Goal: Task Accomplishment & Management: Manage account settings

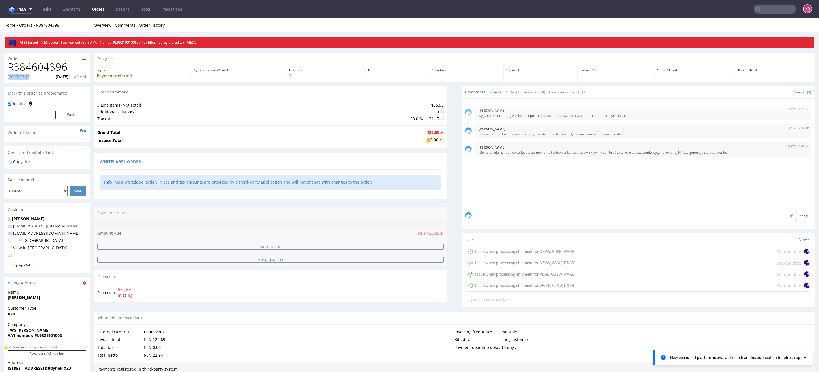
scroll to position [2, 0]
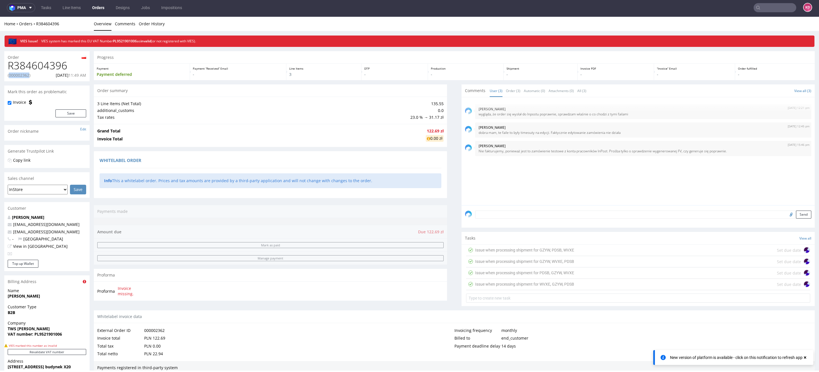
click at [100, 7] on link "Orders" at bounding box center [98, 7] width 19 height 9
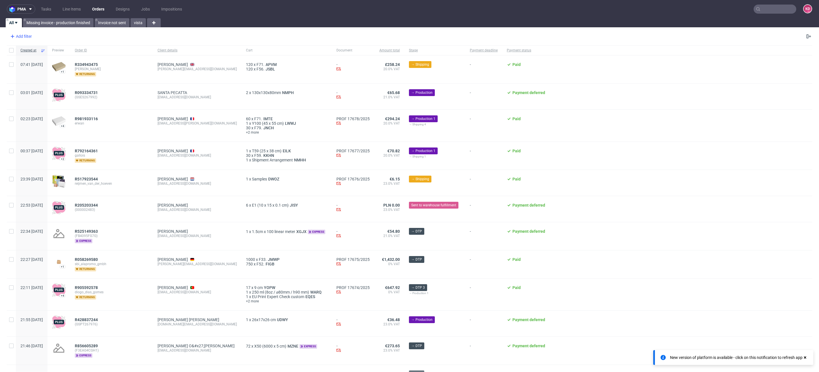
click at [27, 32] on div "Add filter" at bounding box center [20, 36] width 25 height 9
click at [42, 50] on input "text" at bounding box center [44, 48] width 68 height 9
type input "o"
type input "sale"
click at [30, 62] on span "Sales Channel" at bounding box center [25, 61] width 30 height 8
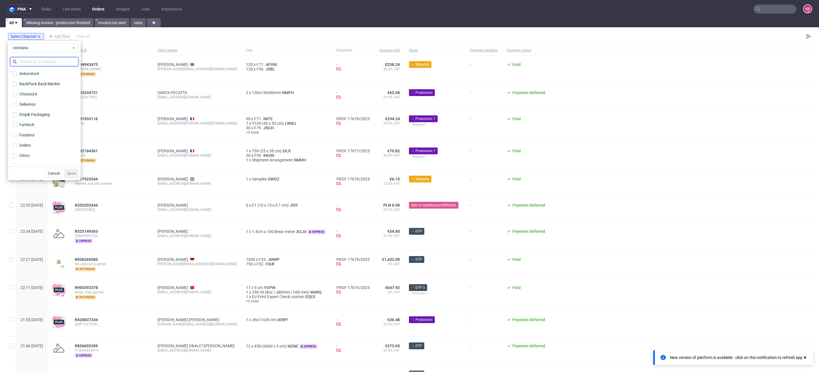
click at [31, 64] on input "text" at bounding box center [44, 61] width 68 height 9
type input "ins"
click at [32, 71] on div "InStore" at bounding box center [25, 74] width 13 height 6
click at [17, 71] on input "InStore" at bounding box center [15, 73] width 5 height 5
checkbox input "true"
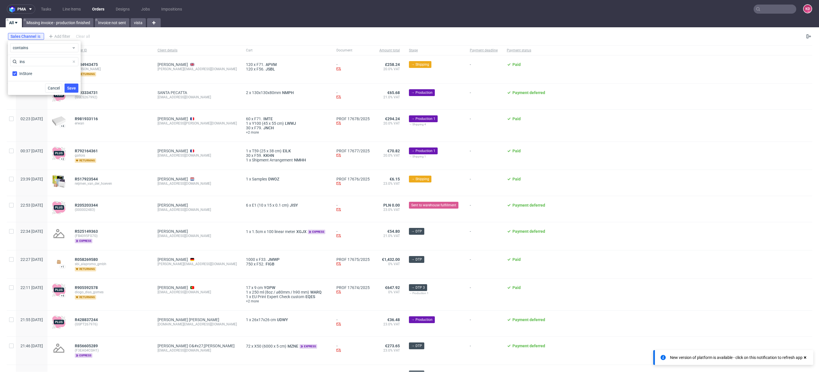
click at [67, 87] on span "Save" at bounding box center [71, 88] width 9 height 4
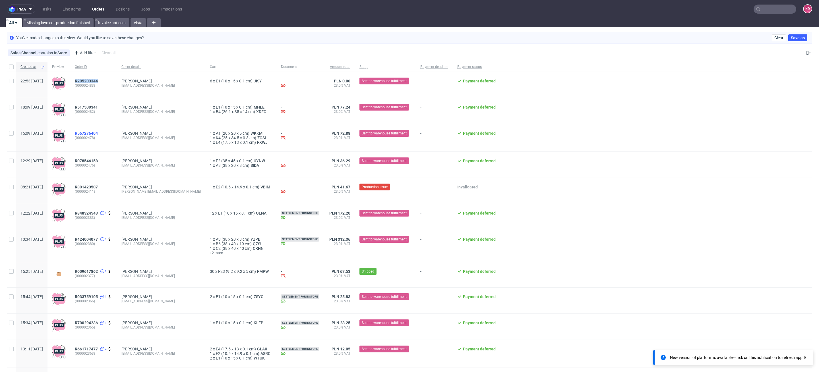
click at [98, 134] on span "R567276404" at bounding box center [86, 133] width 23 height 5
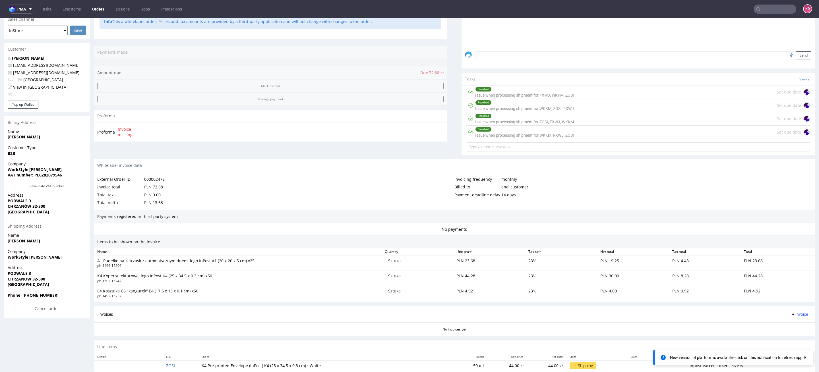
scroll to position [174, 0]
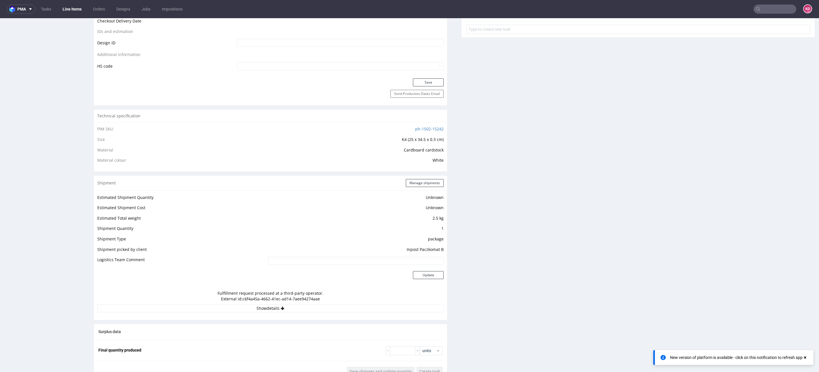
scroll to position [491, 0]
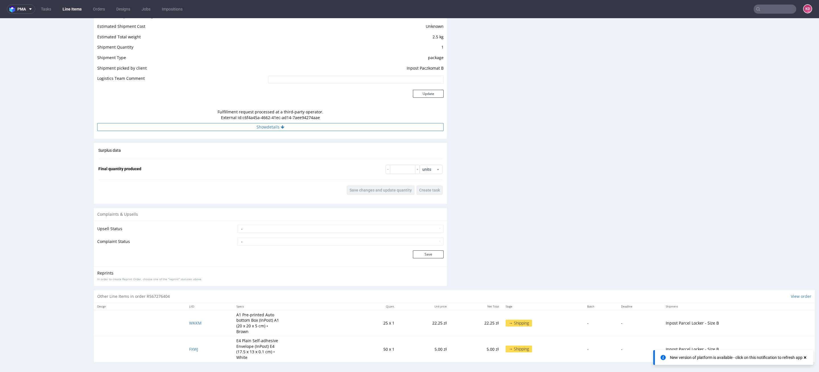
click at [279, 125] on button "Show details" at bounding box center [270, 127] width 347 height 8
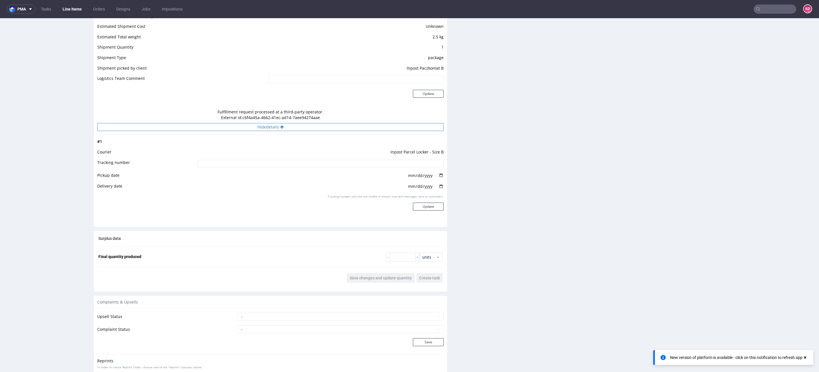
click at [280, 125] on icon at bounding box center [282, 127] width 4 height 4
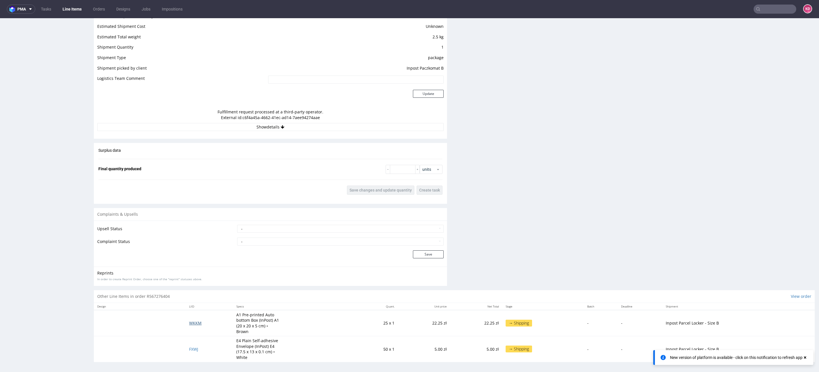
click at [197, 323] on span "WKKM" at bounding box center [195, 323] width 13 height 5
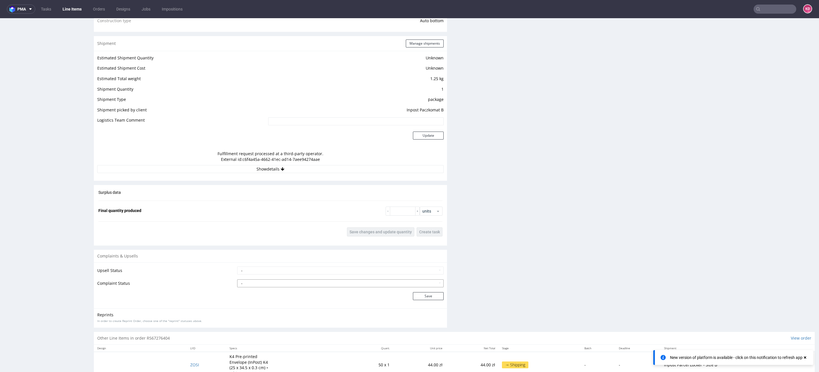
scroll to position [511, 0]
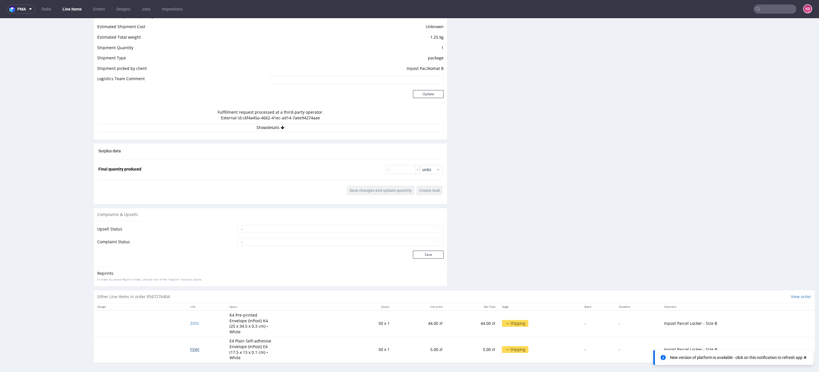
click at [196, 349] on span "FXWJ" at bounding box center [194, 349] width 9 height 5
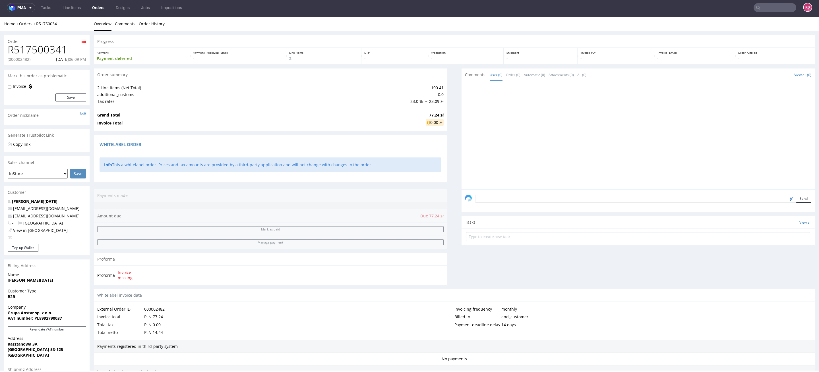
scroll to position [155, 0]
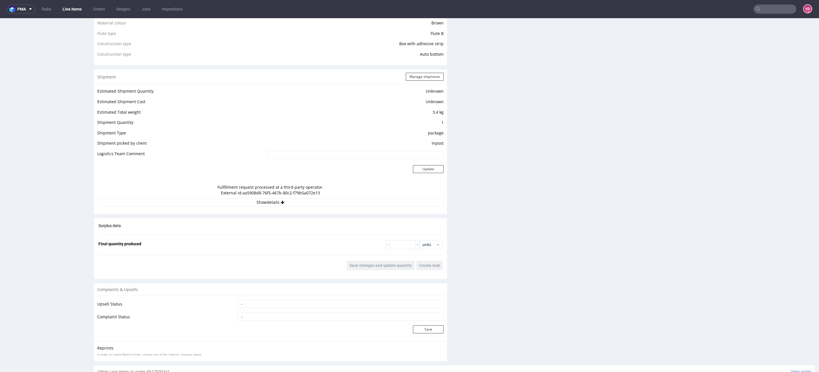
scroll to position [490, 0]
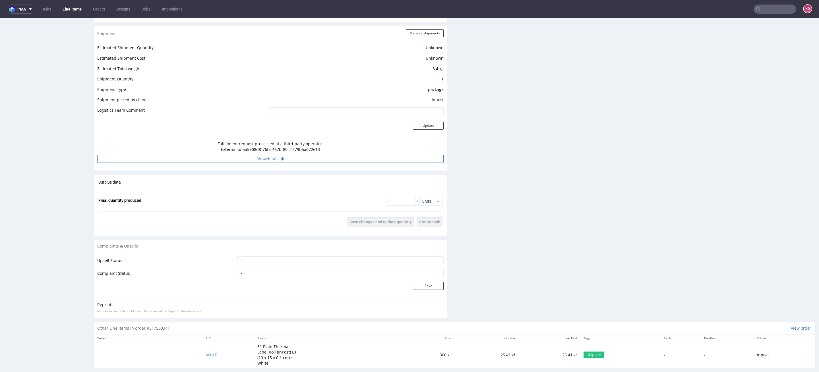
click at [313, 157] on button "Show details" at bounding box center [270, 159] width 347 height 8
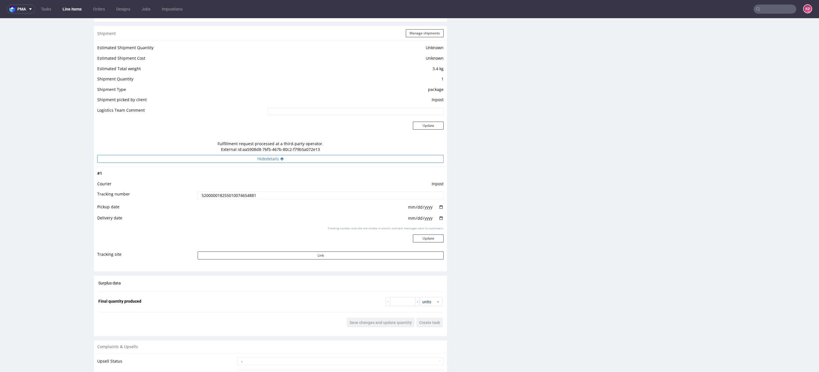
click at [313, 157] on button "Hide details" at bounding box center [270, 159] width 347 height 8
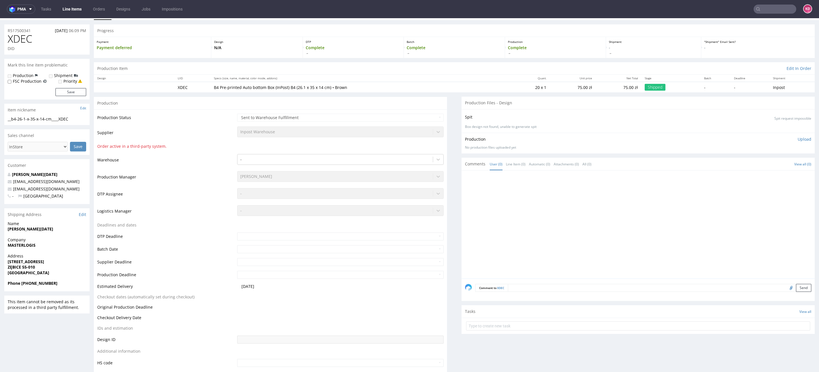
scroll to position [0, 0]
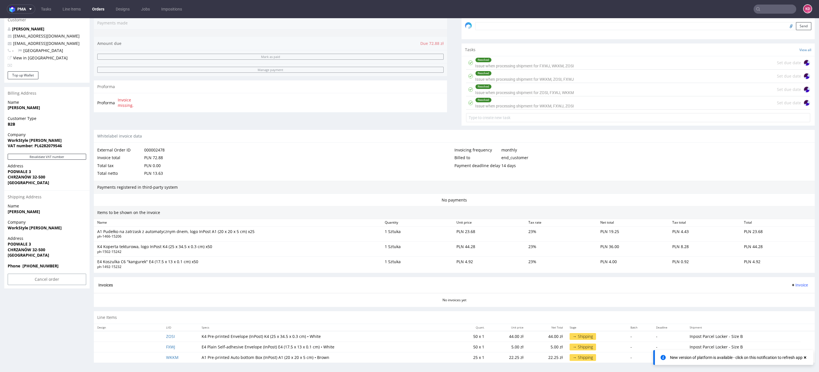
scroll to position [2, 0]
